Goal: Information Seeking & Learning: Learn about a topic

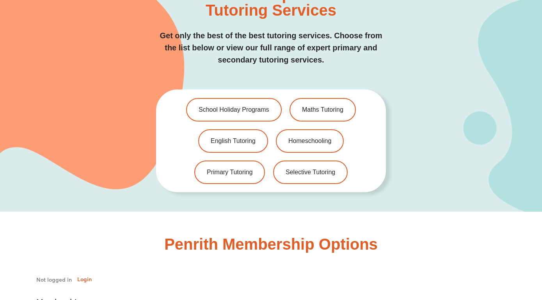
scroll to position [1567, 0]
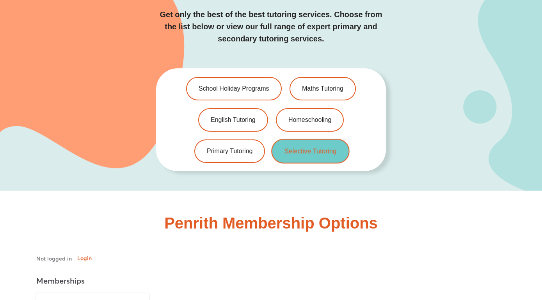
click at [311, 139] on link "Selective Tutoring" at bounding box center [310, 151] width 78 height 25
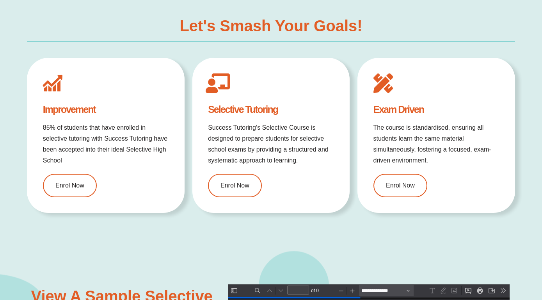
type input "*"
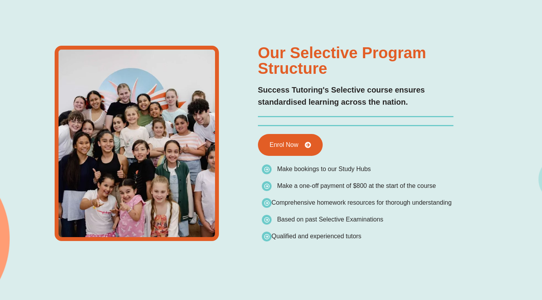
scroll to position [1412, 0]
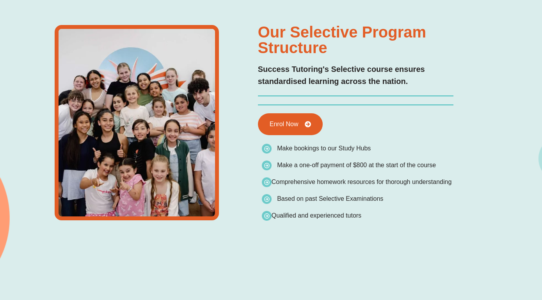
type input "*"
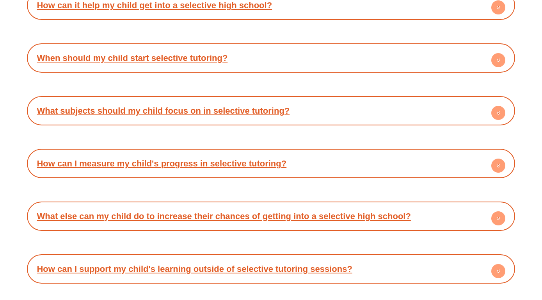
scroll to position [2501, 0]
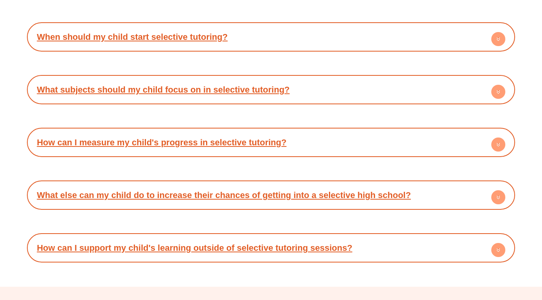
click at [429, 37] on h4 "When should my child start selective tutoring?" at bounding box center [271, 36] width 480 height 21
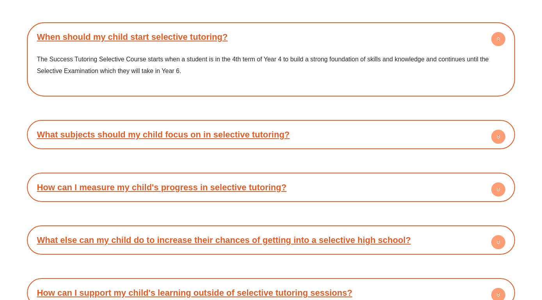
click at [112, 131] on link "What subjects should my child focus on in selective tutoring?" at bounding box center [163, 135] width 253 height 10
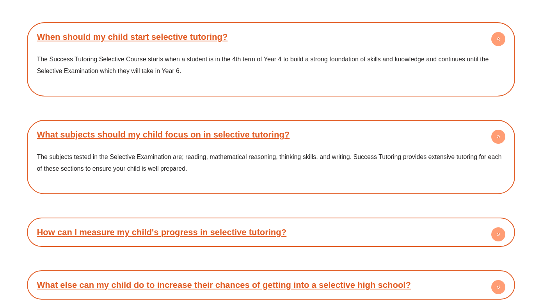
click at [116, 227] on link "How can I measure my child's progress in selective tutoring?" at bounding box center [162, 232] width 250 height 10
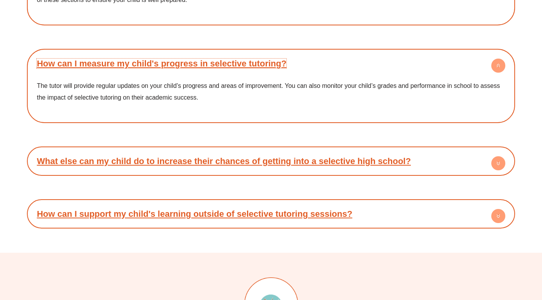
scroll to position [2691, 0]
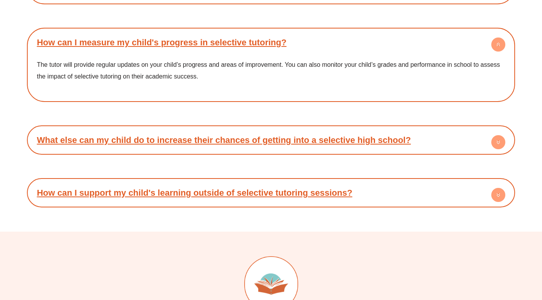
click at [408, 132] on h4 "What else can my child do to increase their chances of getting into a selective…" at bounding box center [271, 139] width 480 height 21
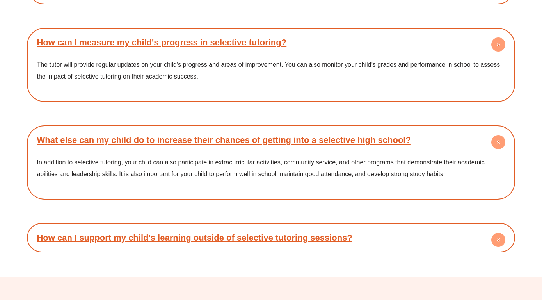
click at [444, 233] on h4 "How can I support my child's learning outside of selective tutoring sessions?" at bounding box center [271, 237] width 480 height 21
